Goal: Complete application form

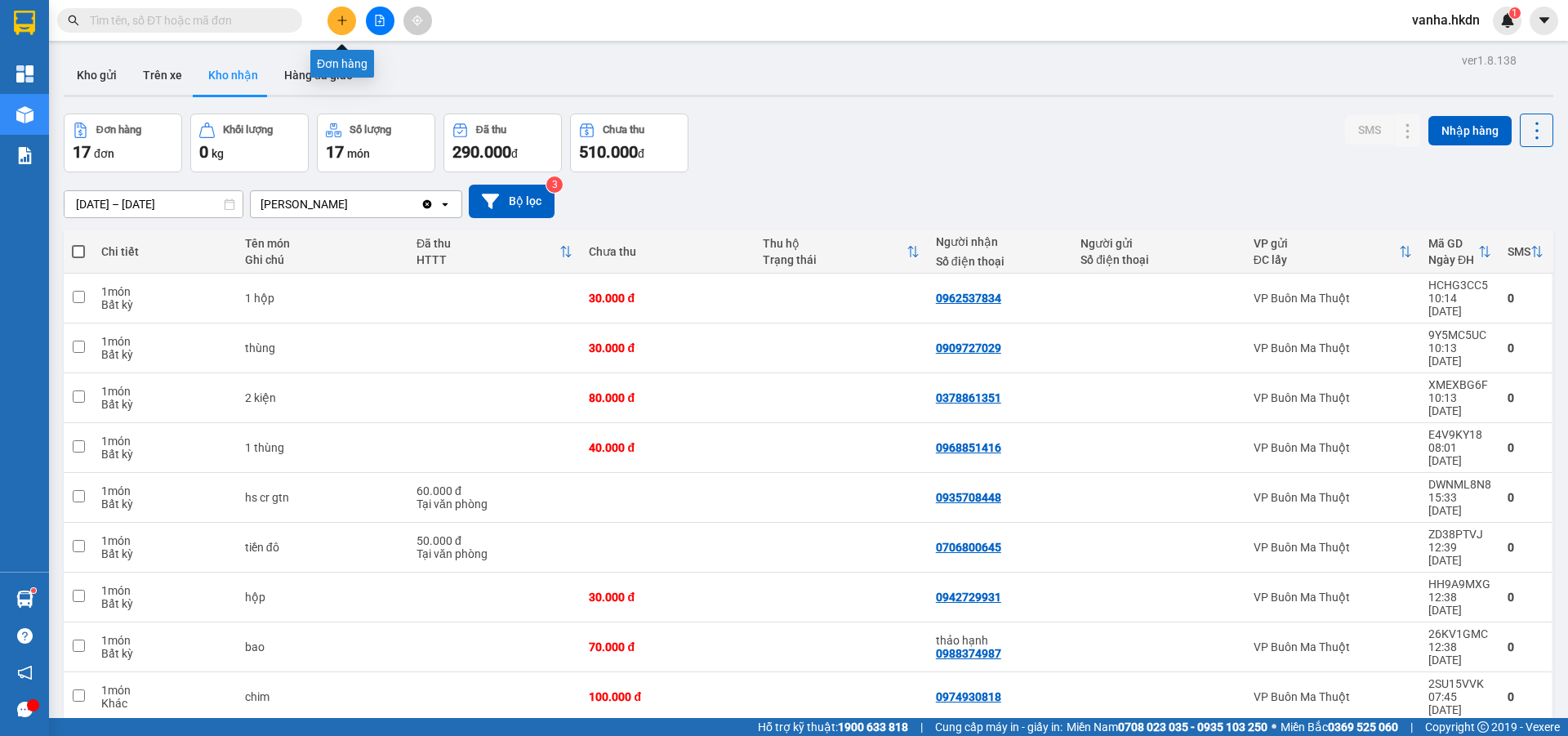
click at [342, 14] on button at bounding box center [342, 21] width 29 height 29
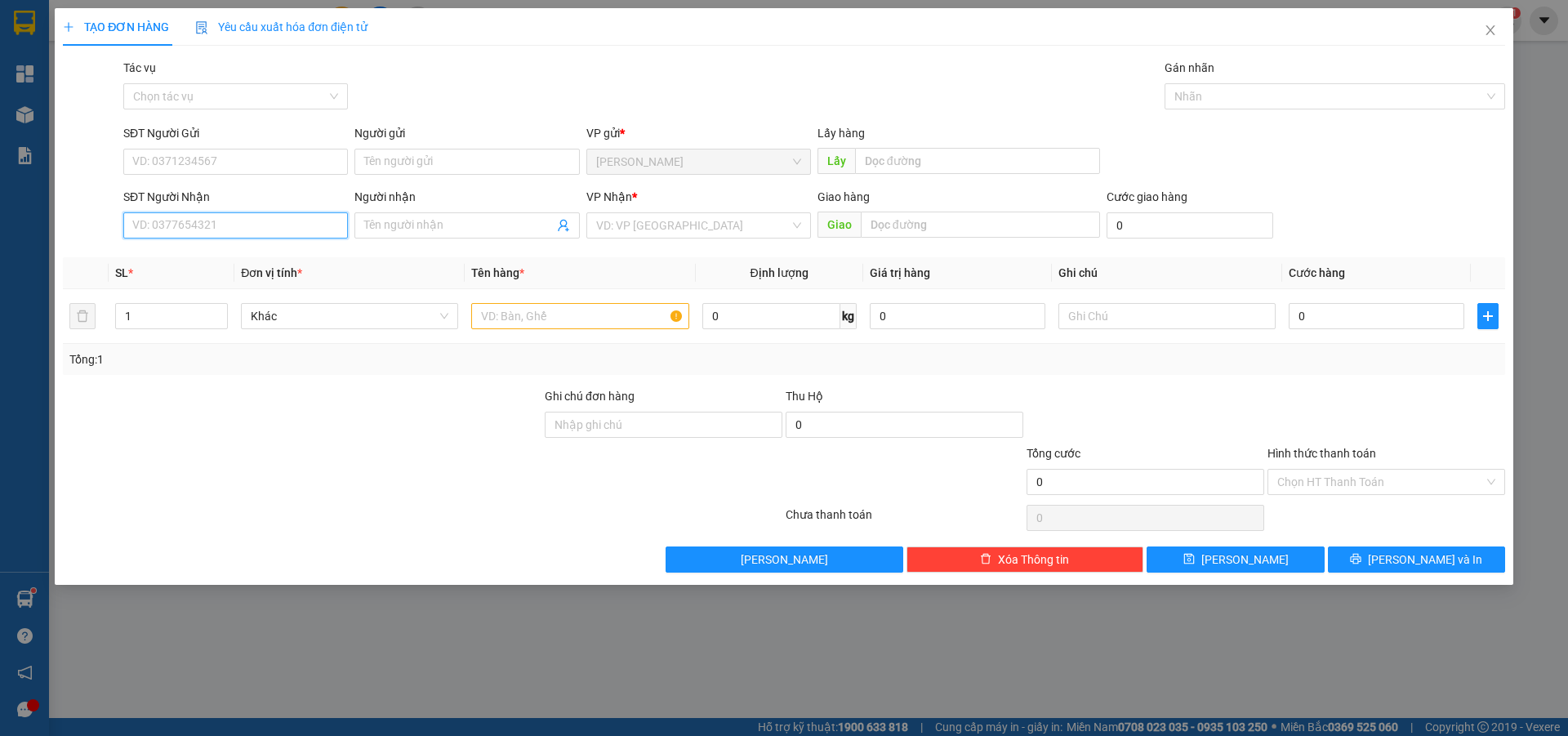
click at [194, 223] on input "SĐT Người Nhận" at bounding box center [236, 226] width 225 height 26
click at [162, 259] on div "0968405090 - [PERSON_NAME]" at bounding box center [236, 258] width 205 height 18
type input "0968405090"
type input "[PERSON_NAME]"
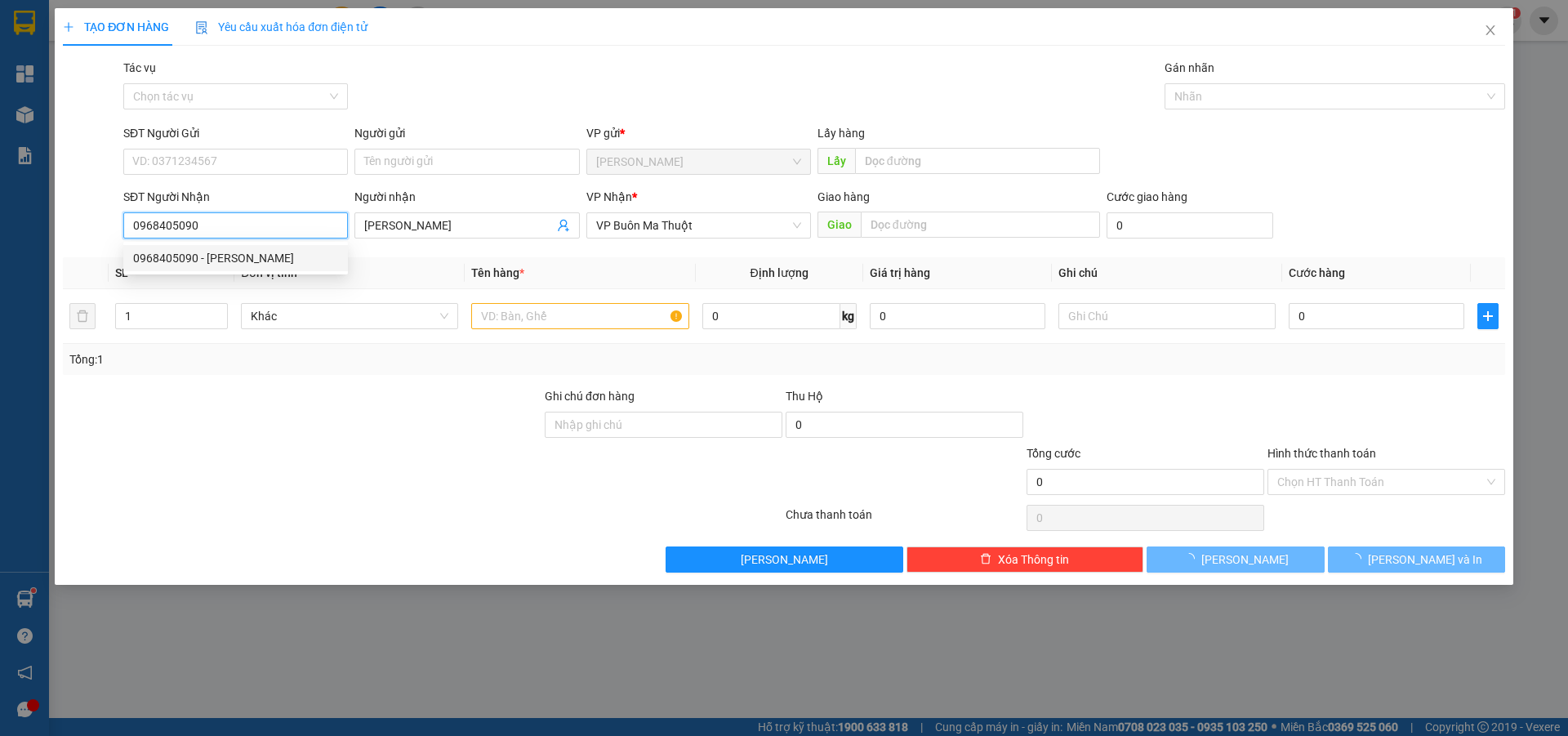
type input "30.000"
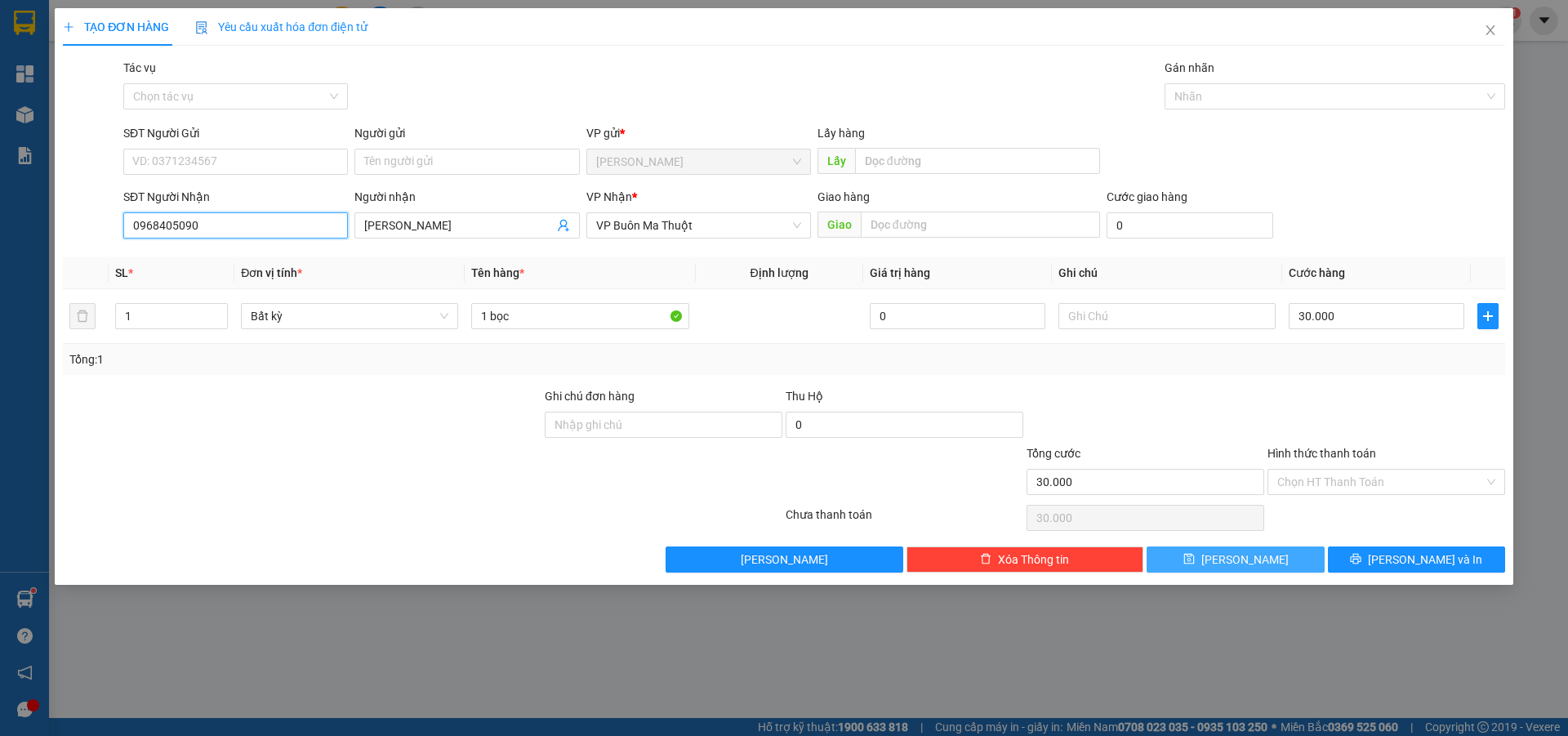
type input "0968405090"
click at [1267, 560] on button "[PERSON_NAME]" at bounding box center [1236, 560] width 177 height 26
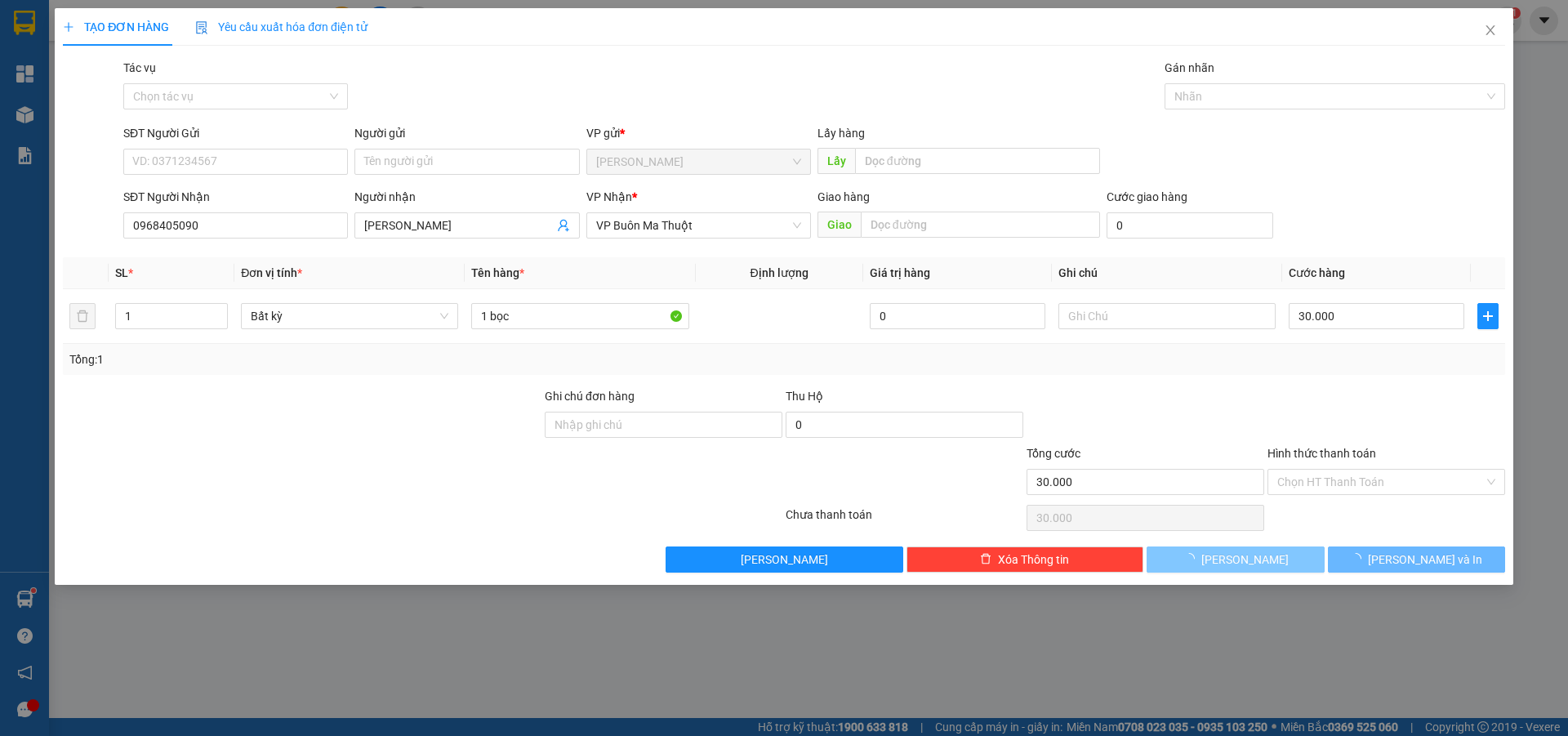
type input "0"
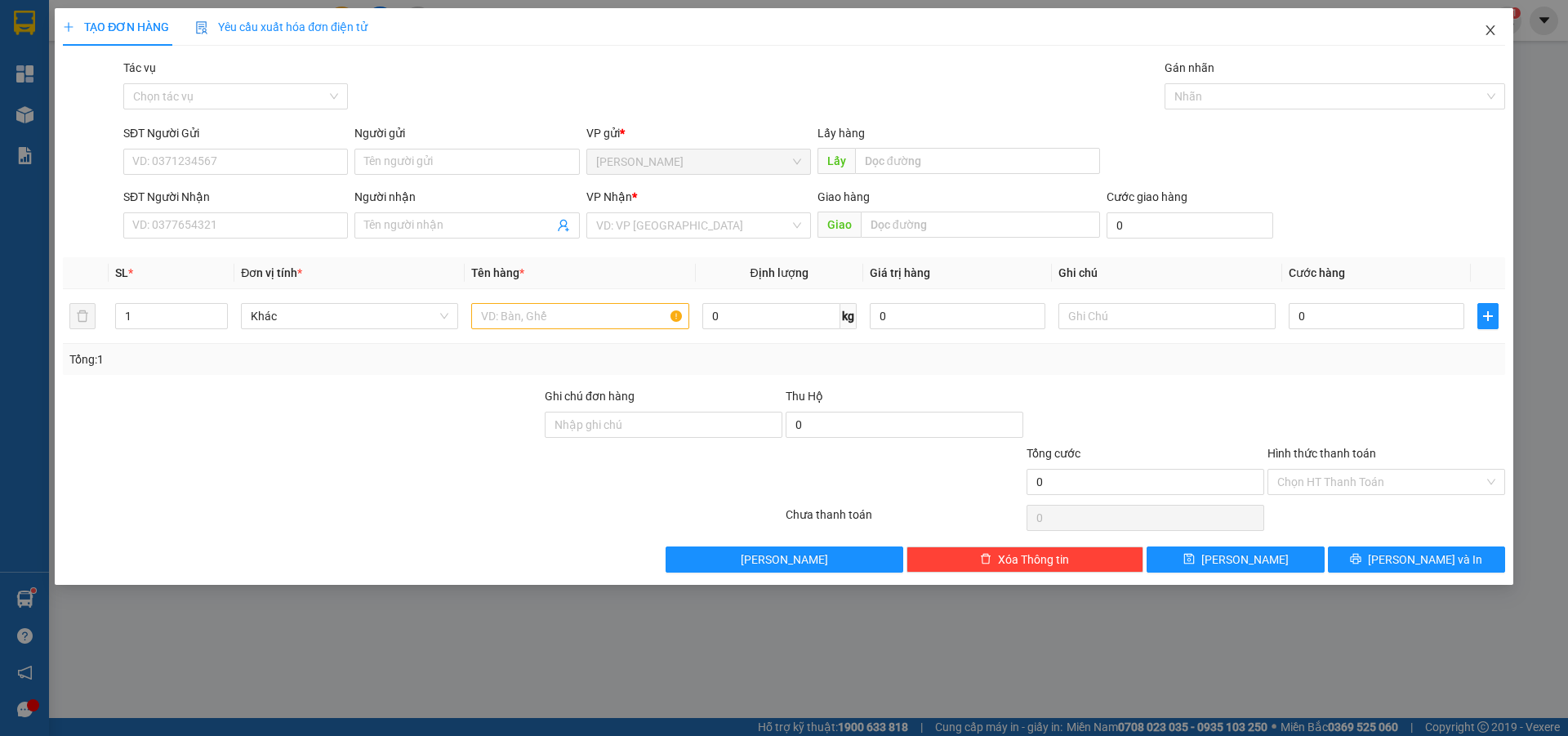
click at [1492, 31] on icon "close" at bounding box center [1491, 30] width 13 height 13
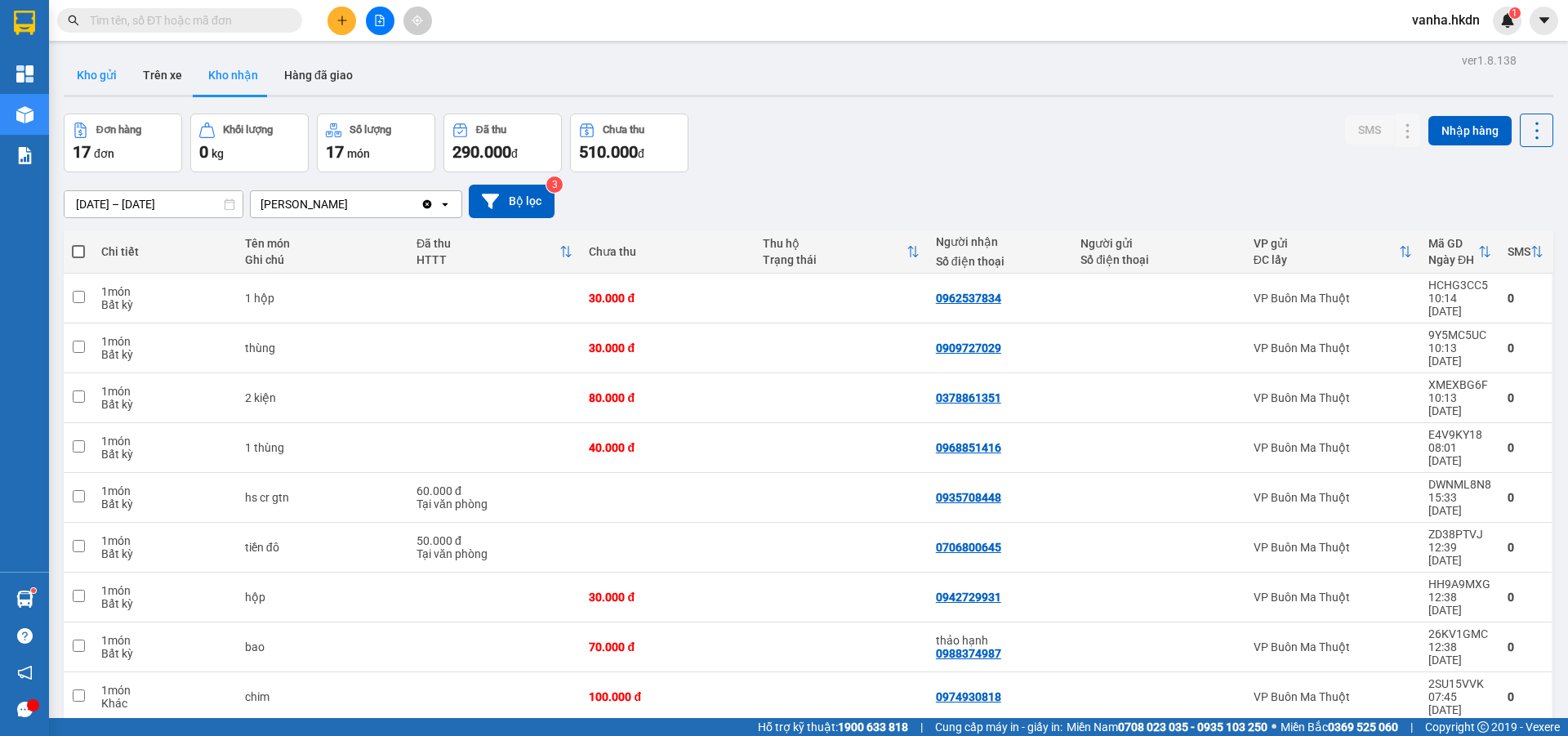
click at [100, 79] on button "Kho gửi" at bounding box center [97, 76] width 66 height 39
